Goal: Task Accomplishment & Management: Manage account settings

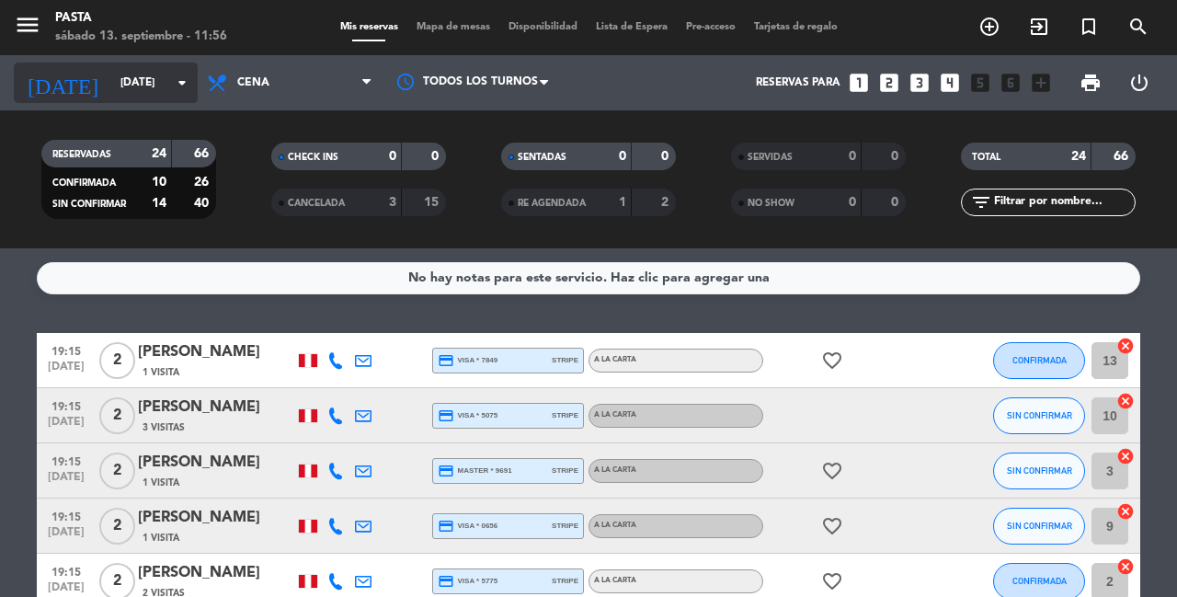
click at [124, 99] on div "[DATE] [DATE] arrow_drop_down" at bounding box center [106, 83] width 184 height 40
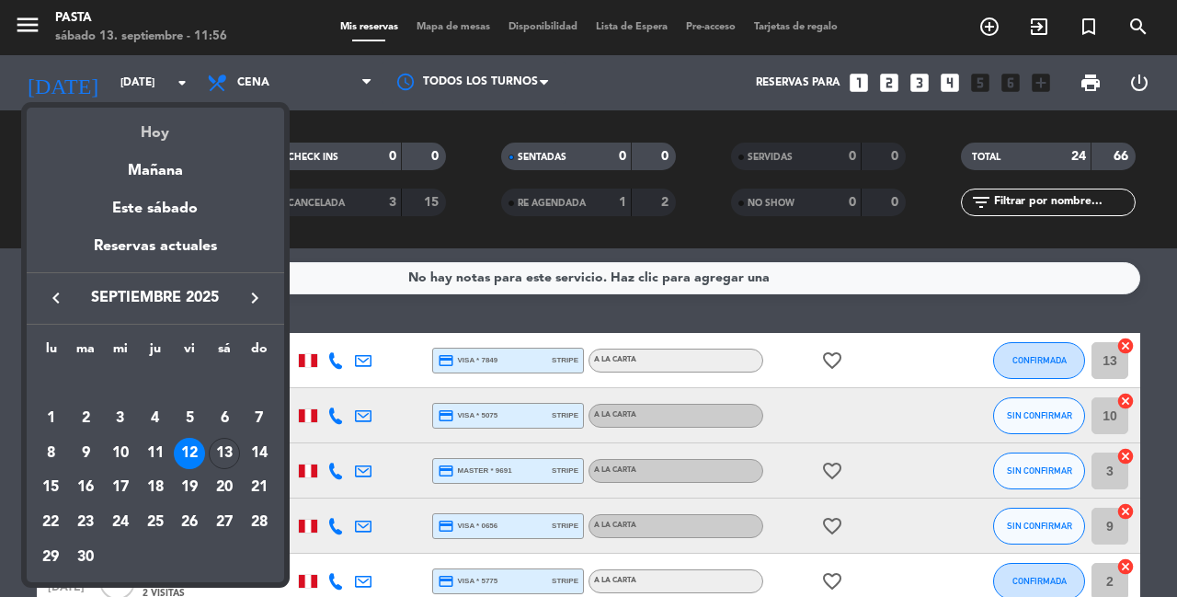
click at [140, 132] on div "Hoy" at bounding box center [156, 127] width 258 height 38
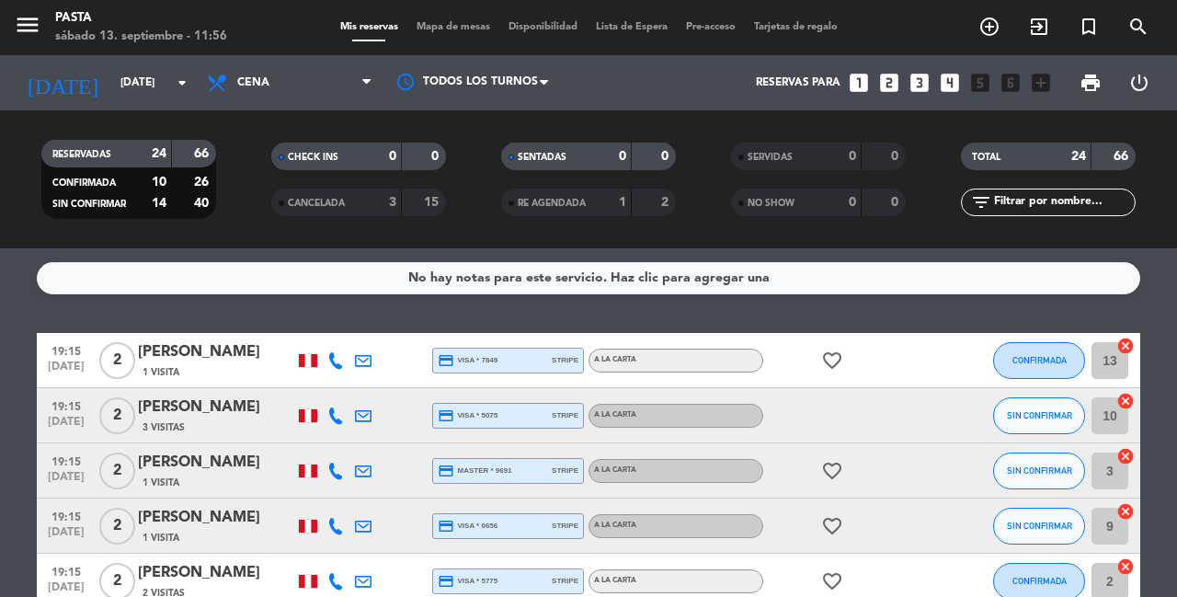
type input "[DATE]"
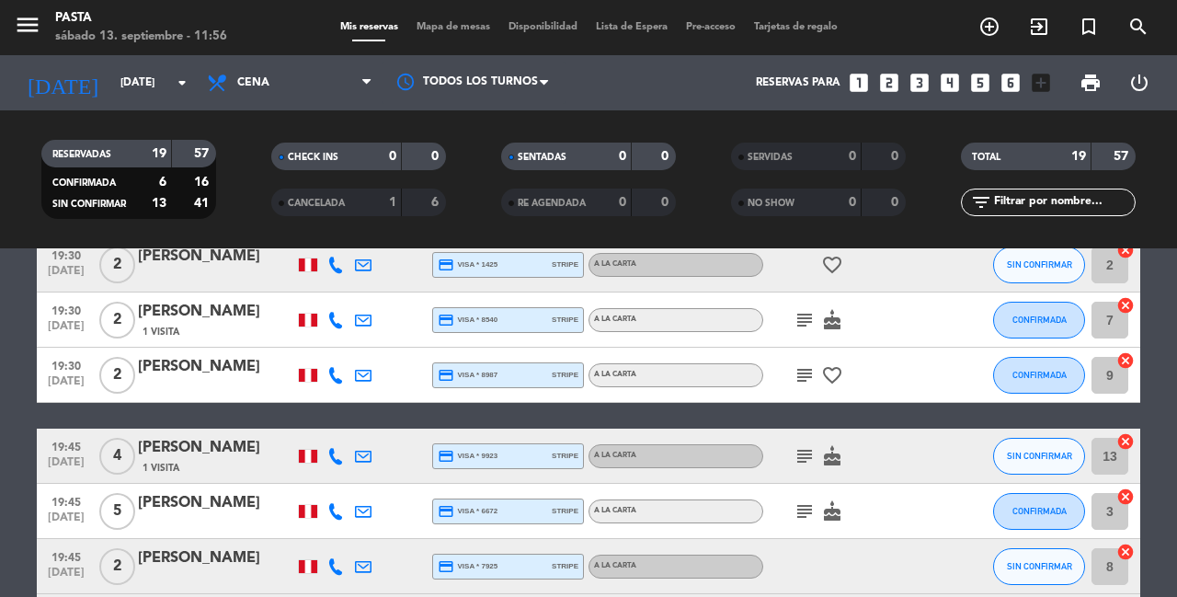
scroll to position [425, 0]
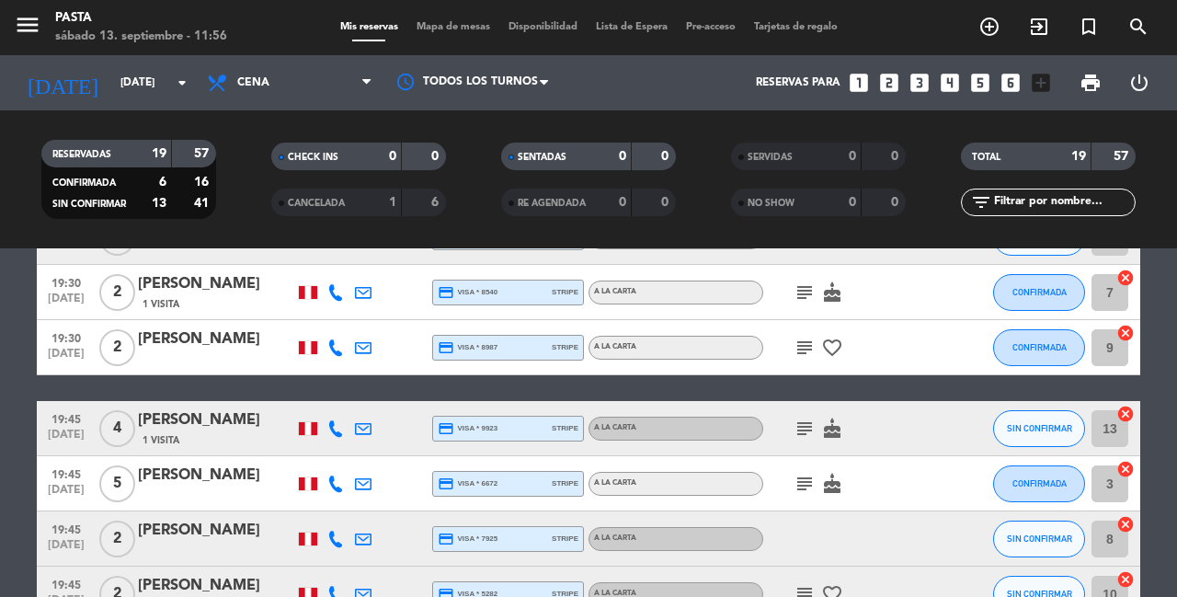
click at [798, 418] on icon "subject" at bounding box center [805, 429] width 22 height 22
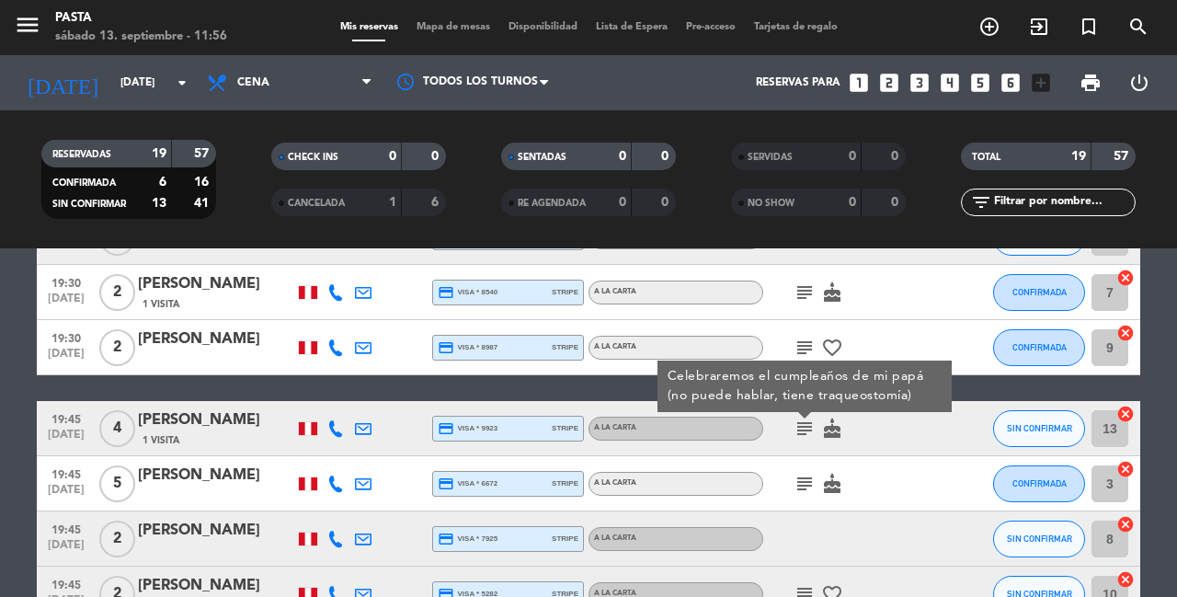
click at [801, 337] on icon "subject" at bounding box center [805, 348] width 22 height 22
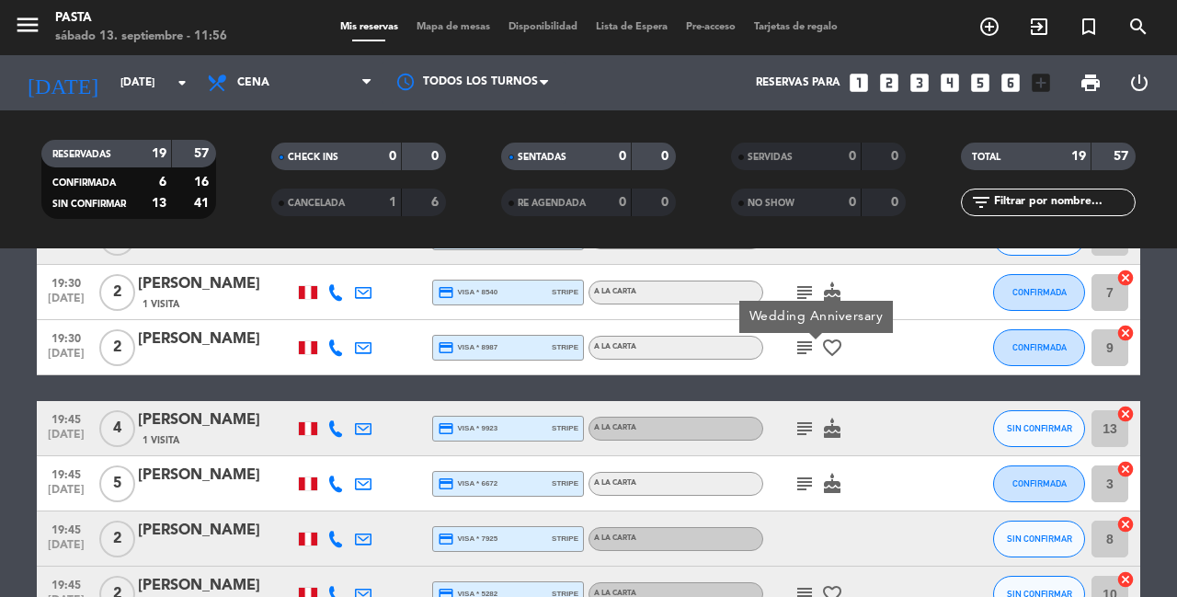
click at [795, 473] on icon "subject" at bounding box center [805, 484] width 22 height 22
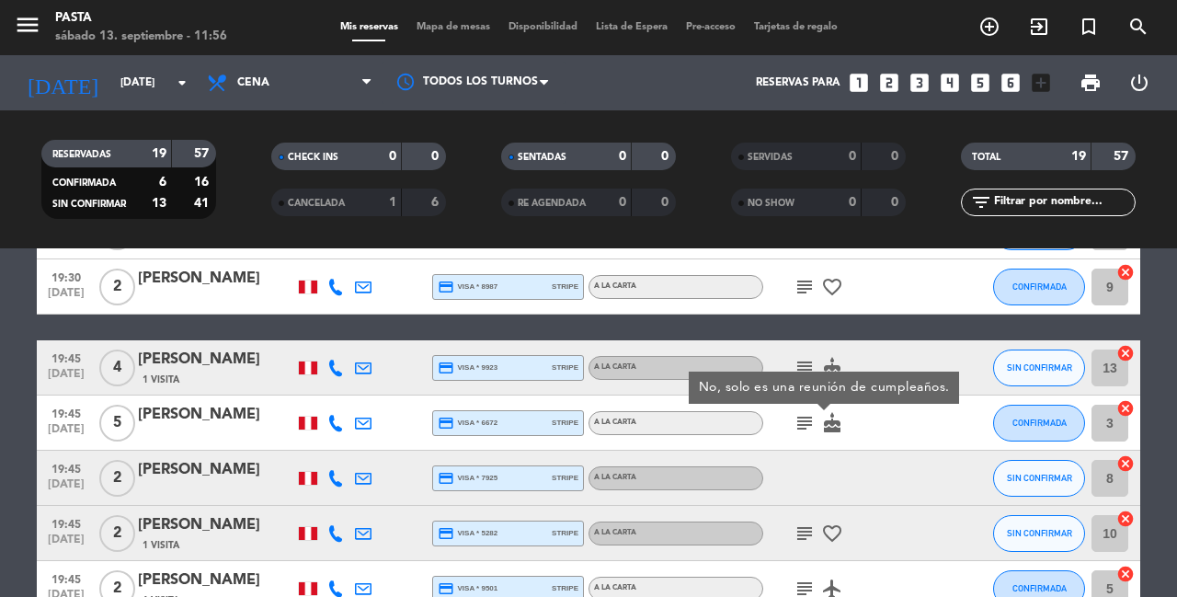
scroll to position [489, 0]
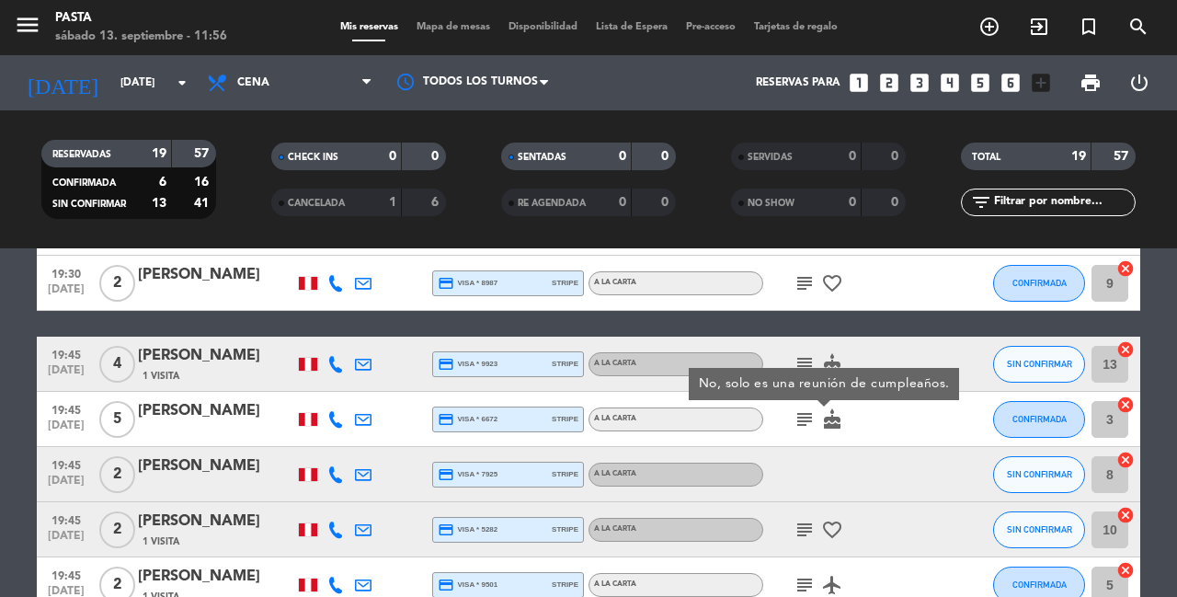
click at [796, 519] on icon "subject" at bounding box center [805, 530] width 22 height 22
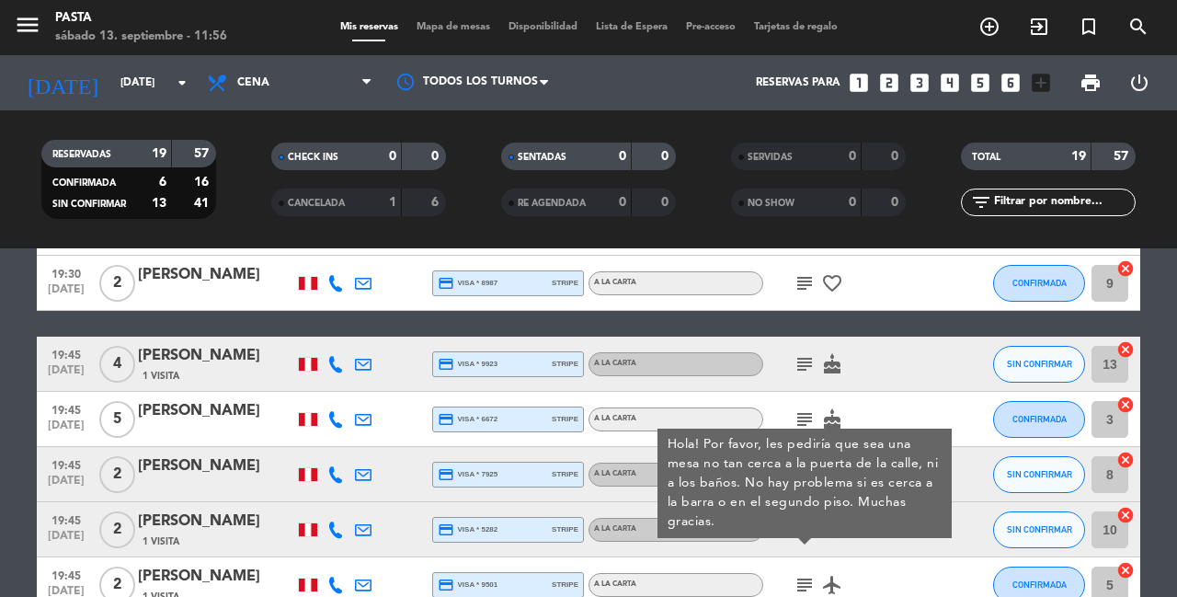
scroll to position [508, 0]
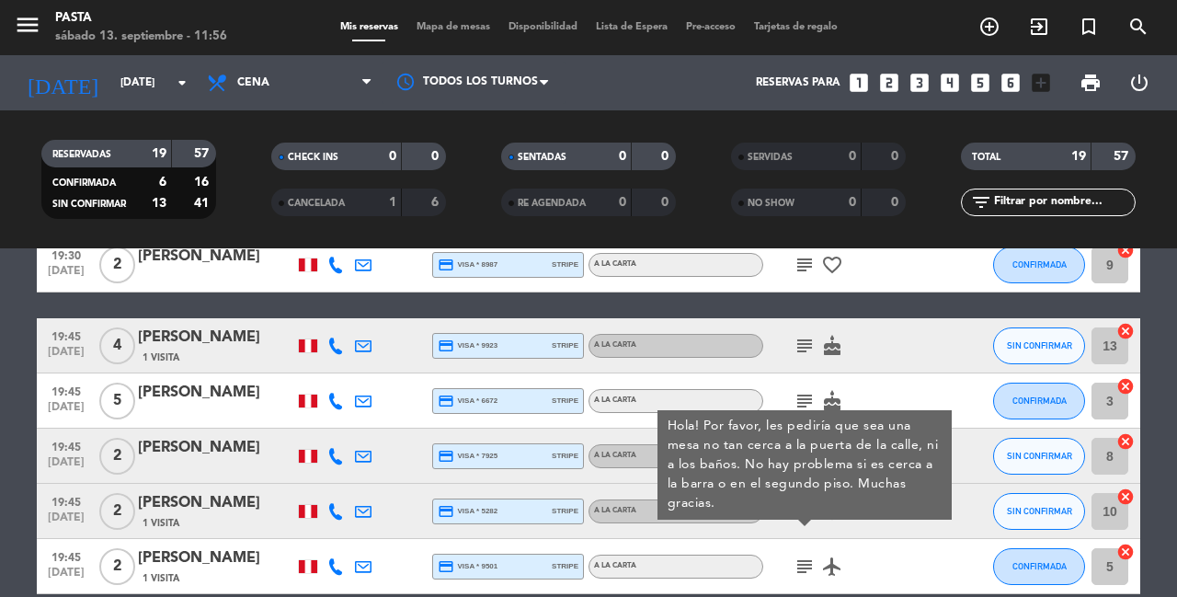
click at [796, 555] on icon "subject" at bounding box center [805, 566] width 22 height 22
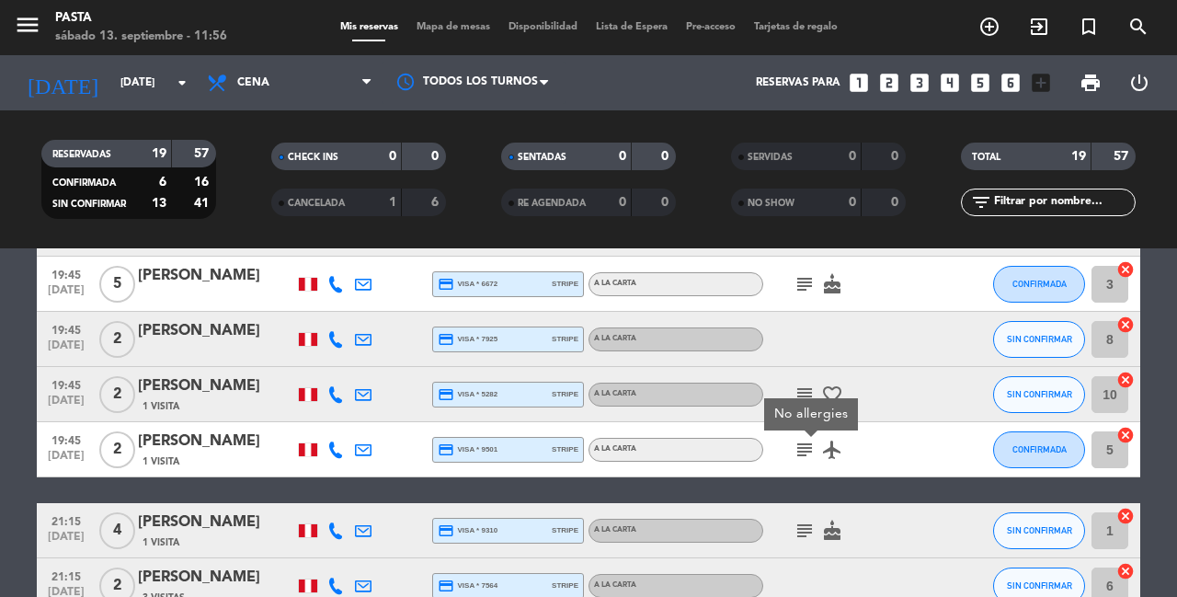
scroll to position [627, 0]
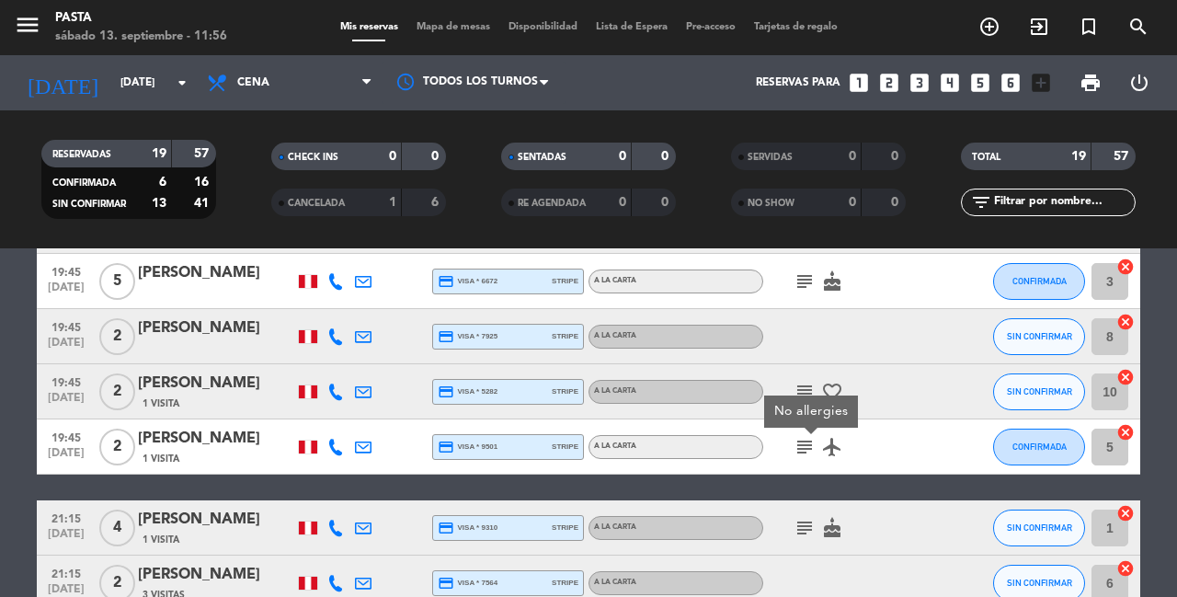
click at [796, 517] on icon "subject" at bounding box center [805, 528] width 22 height 22
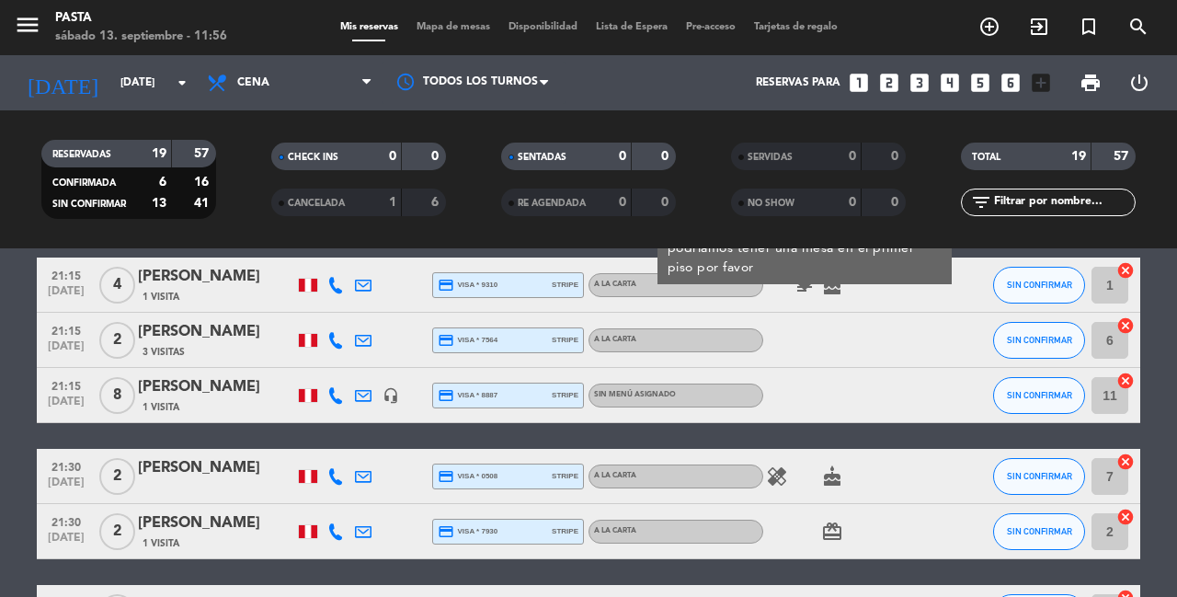
scroll to position [871, 0]
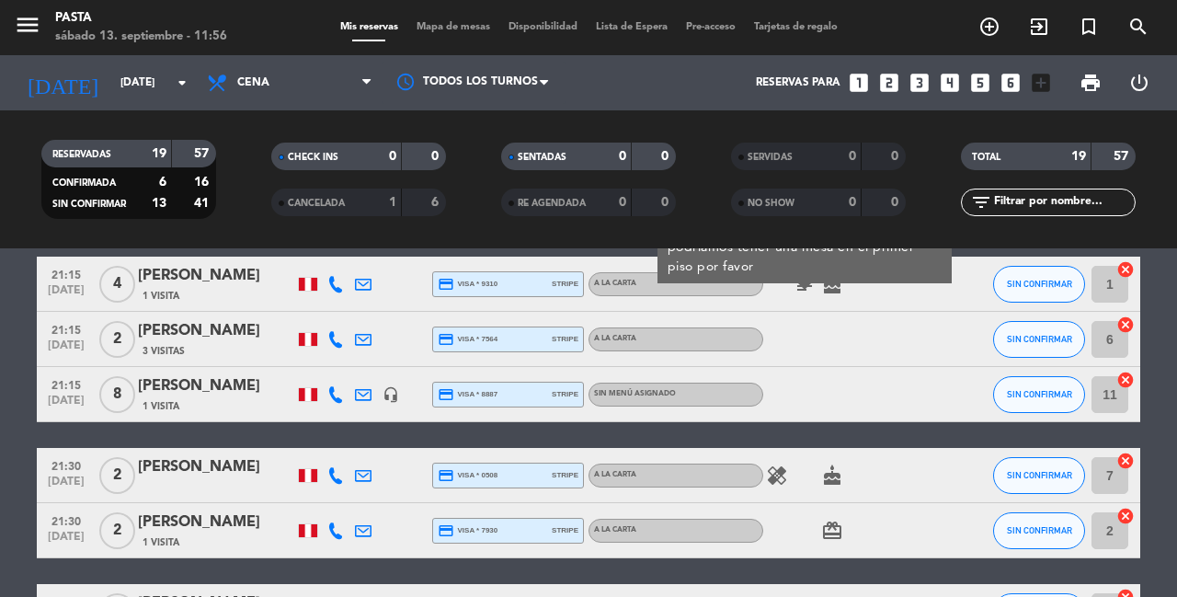
click at [766, 464] on icon "healing" at bounding box center [777, 475] width 22 height 22
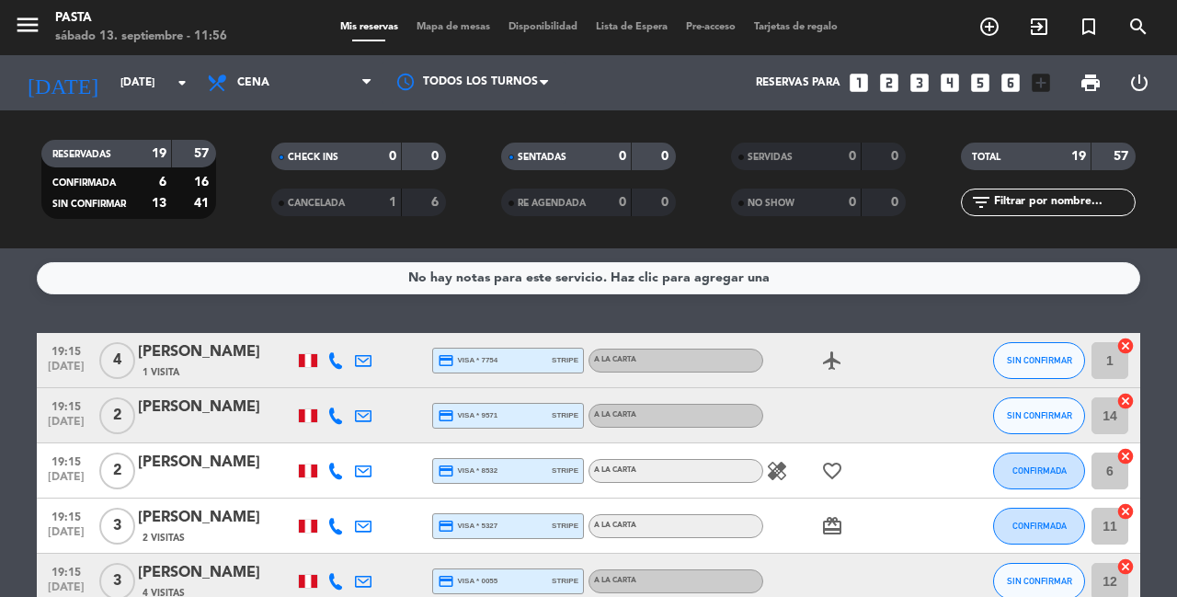
scroll to position [0, 0]
click at [683, 309] on div "No hay notas para este servicio. Haz clic para agregar una 19:15 [DATE] 4 [PERS…" at bounding box center [588, 422] width 1177 height 349
